Goal: Transaction & Acquisition: Book appointment/travel/reservation

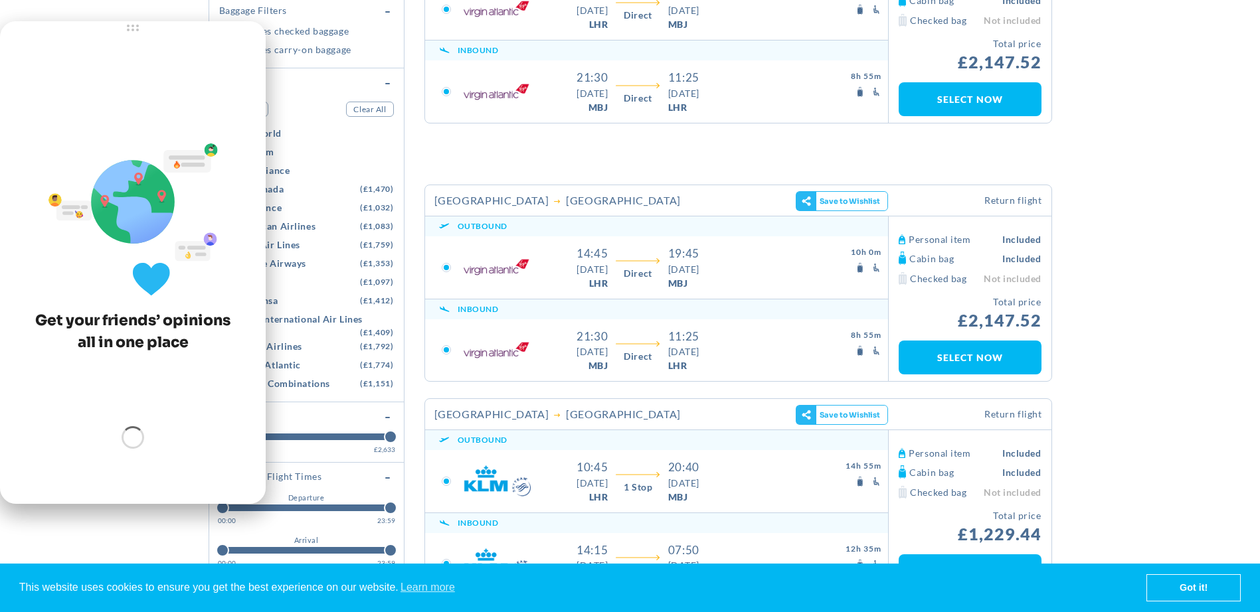
scroll to position [332, 0]
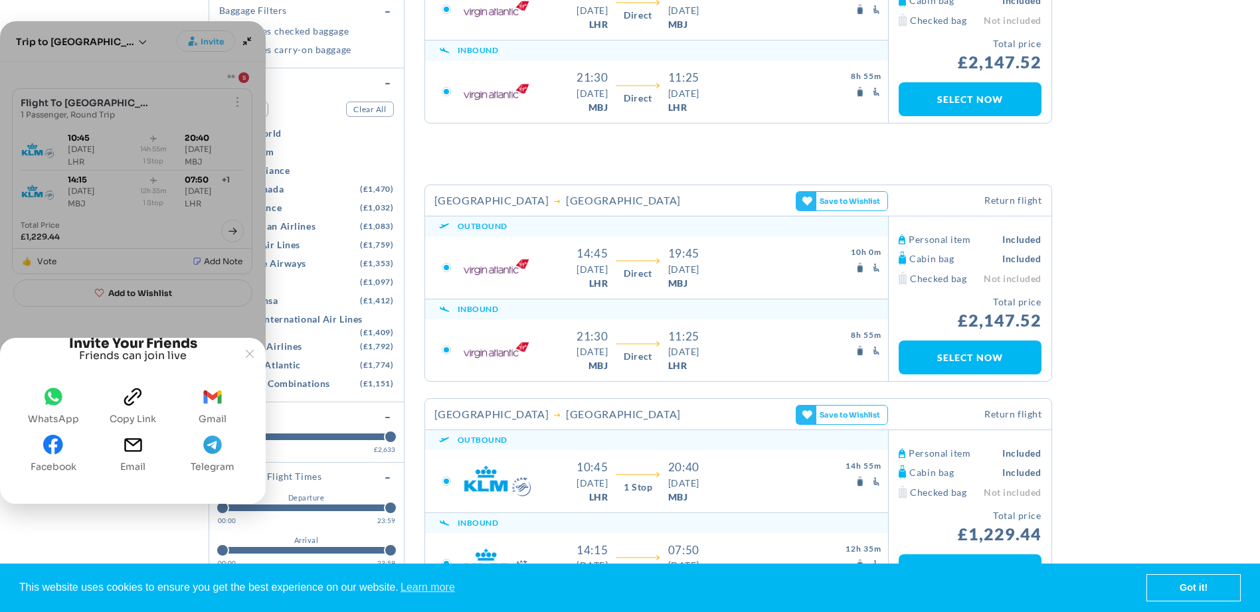
click at [56, 399] on icon "WhatsApp" at bounding box center [53, 396] width 13 height 11
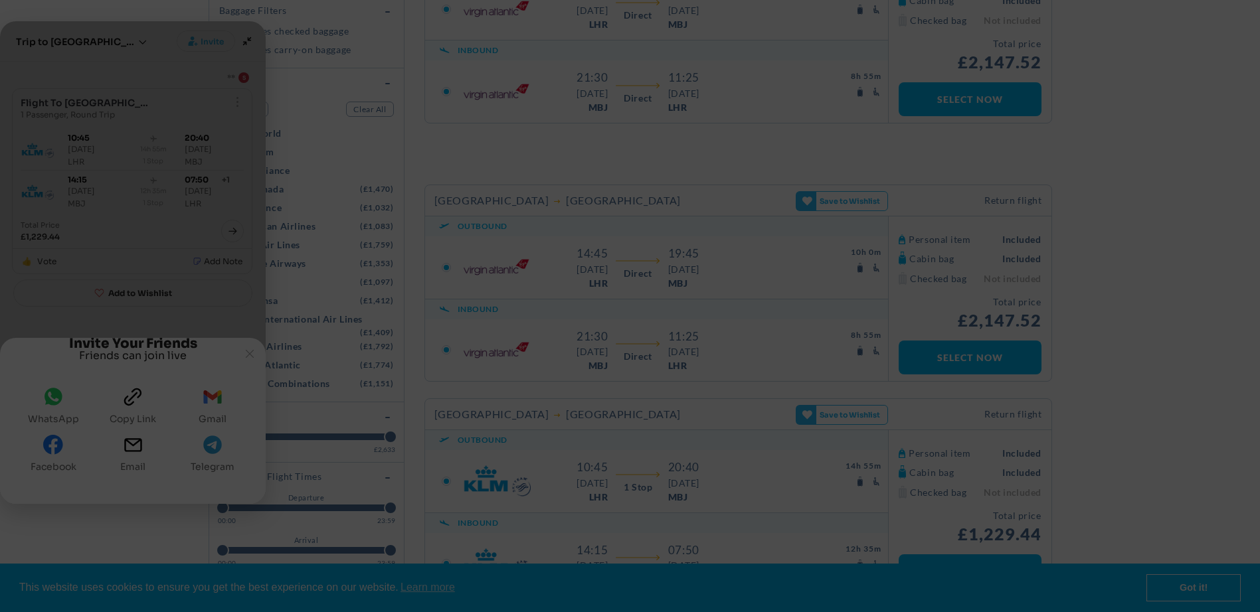
click at [464, 140] on yld-tag-host-campaign "Overlay" at bounding box center [464, 140] width 0 height 0
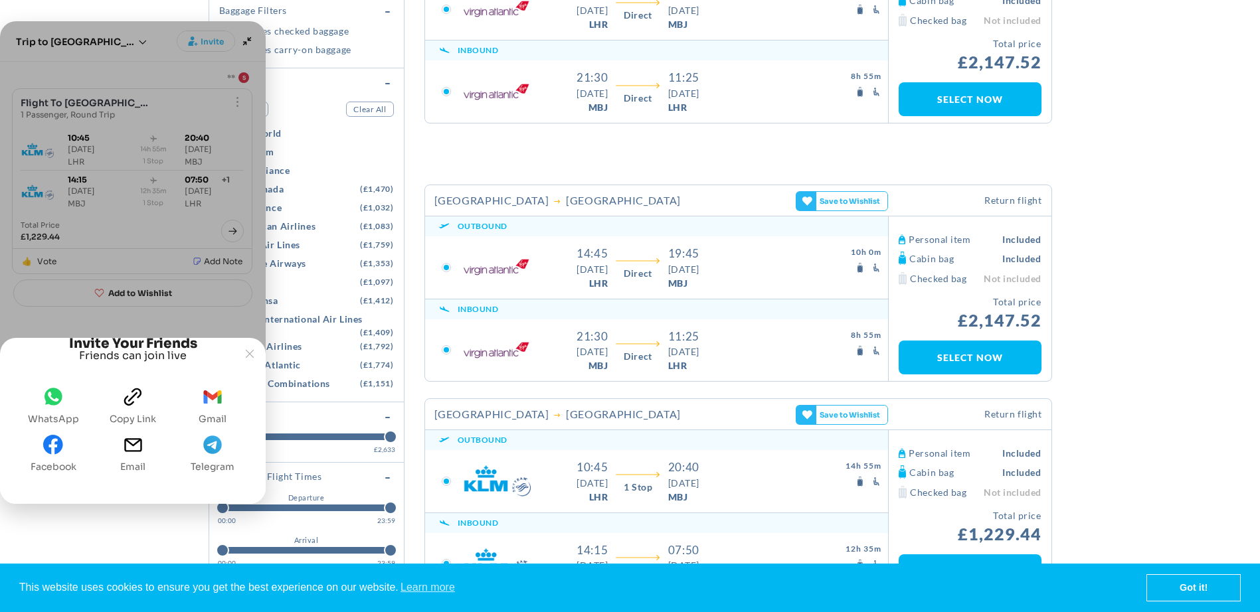
click at [134, 401] on icon "clipboard" at bounding box center [133, 397] width 20 height 20
click at [52, 397] on icon "WhatsApp" at bounding box center [54, 396] width 18 height 17
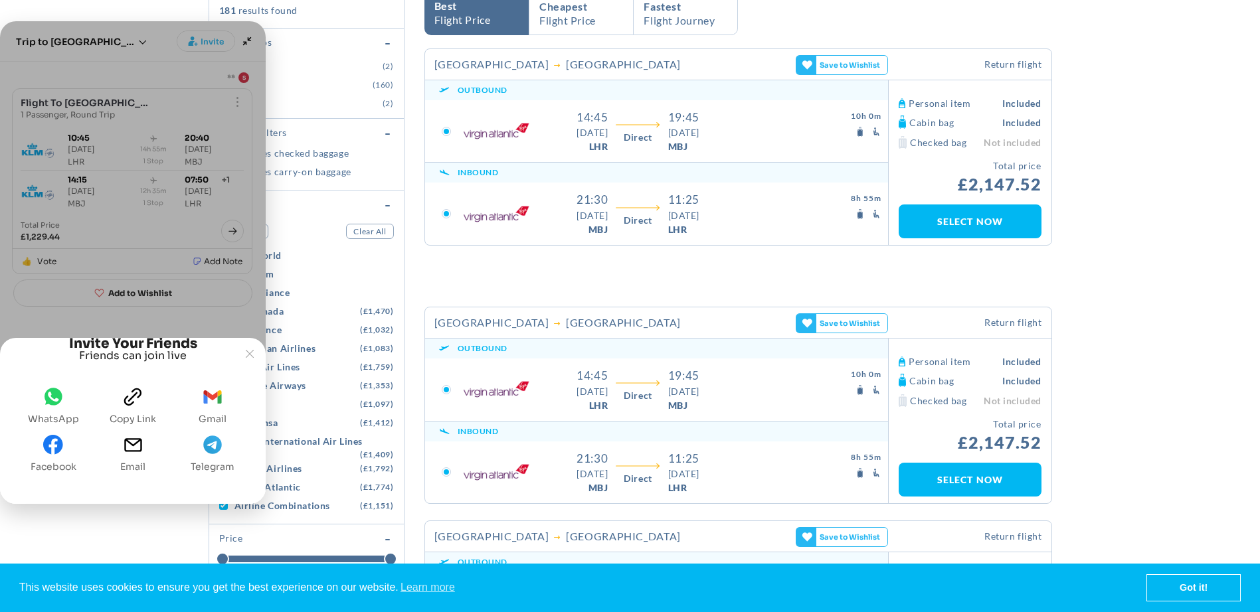
scroll to position [199, 0]
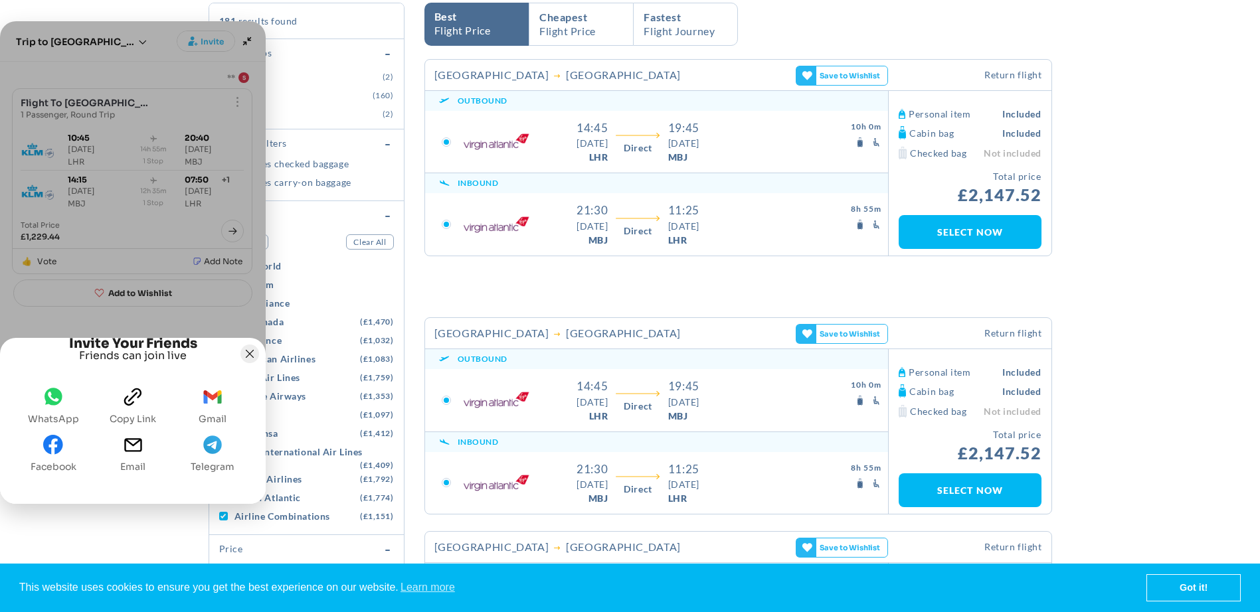
click at [248, 350] on icon "Joyned Window" at bounding box center [250, 354] width 8 height 8
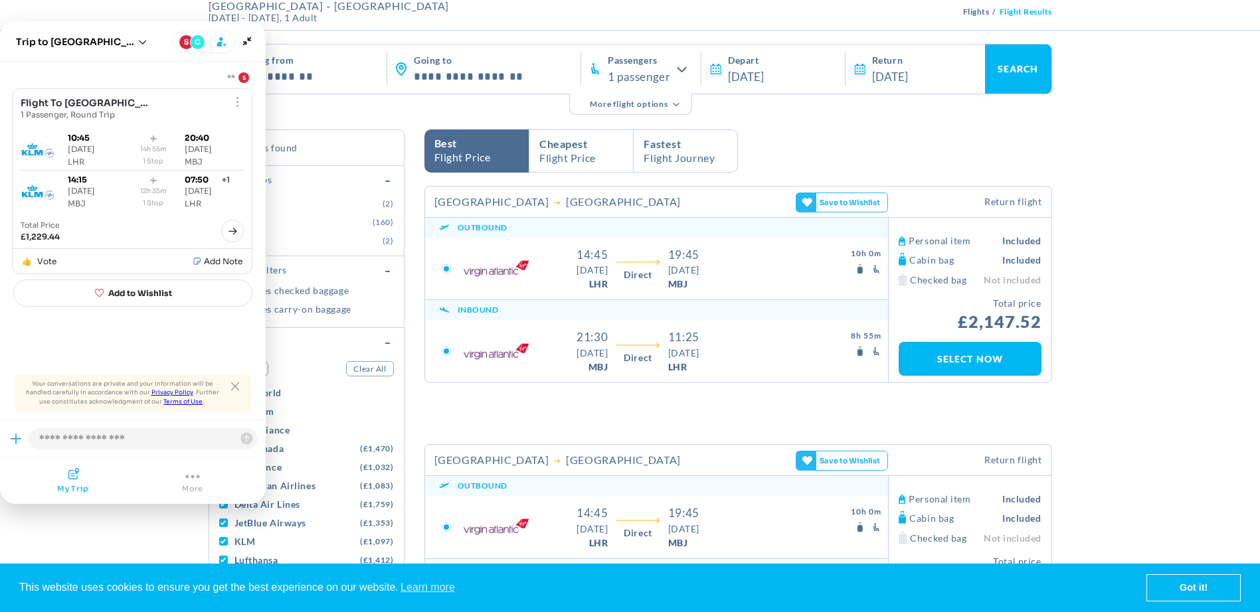
scroll to position [0, 0]
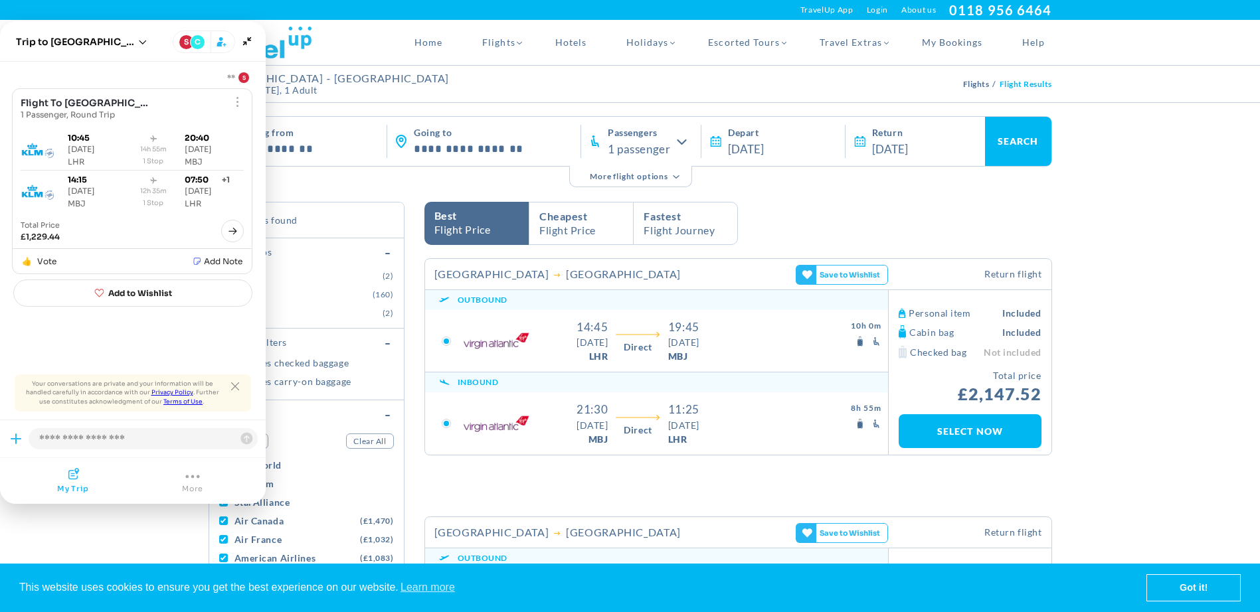
click at [678, 142] on div "1 passenger" at bounding box center [643, 149] width 70 height 14
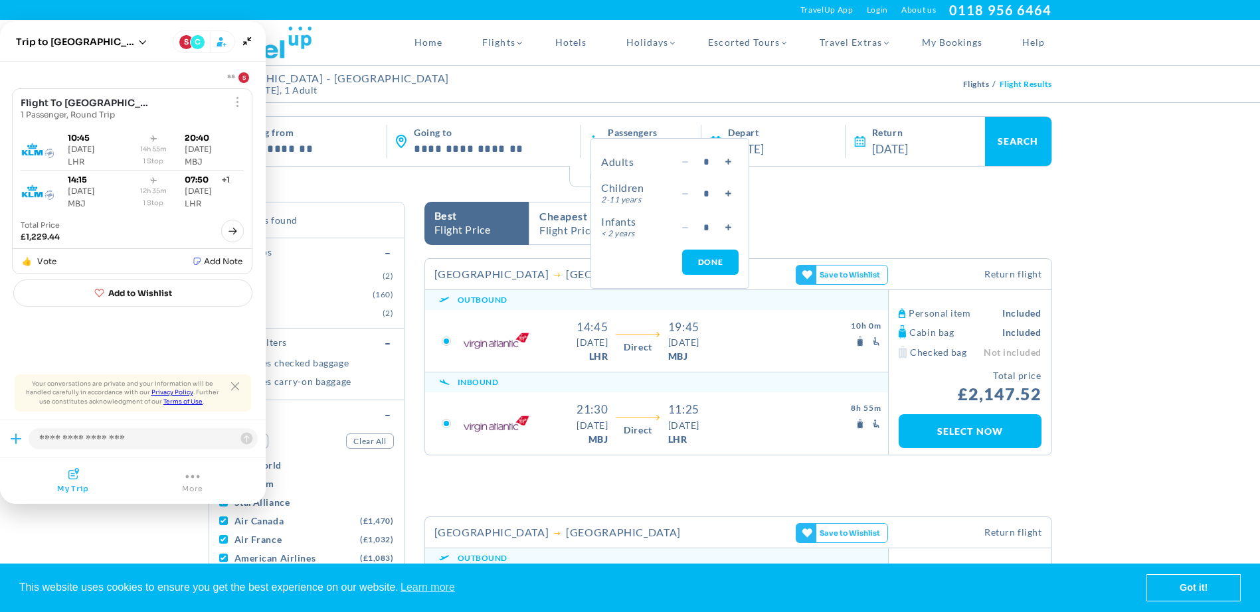
type input "*"
click at [731, 159] on icon "button" at bounding box center [728, 162] width 6 height 6
click at [698, 259] on link "DONE" at bounding box center [710, 262] width 56 height 25
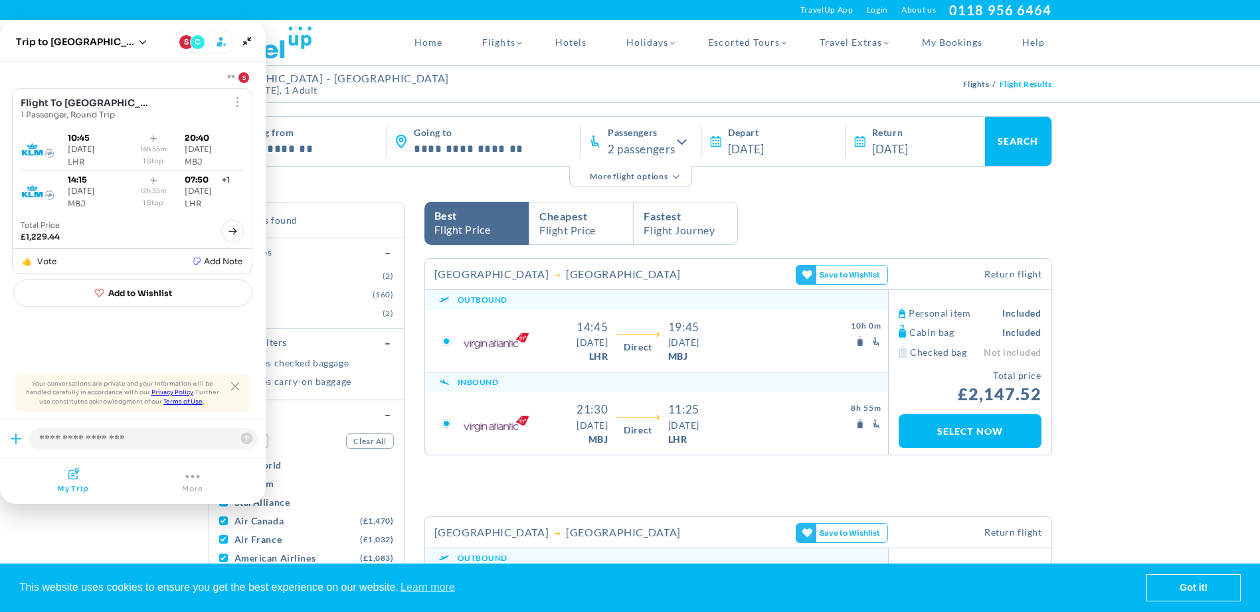
click at [1016, 133] on link "SEARCH" at bounding box center [1018, 141] width 66 height 49
